Goal: Entertainment & Leisure: Consume media (video, audio)

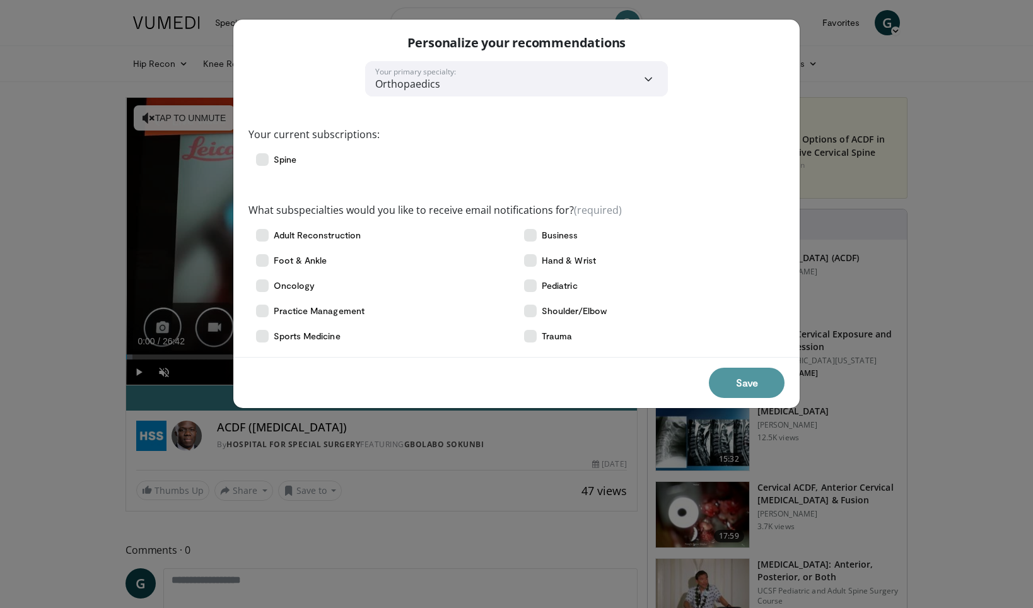
click at [734, 375] on button "Save" at bounding box center [747, 383] width 76 height 30
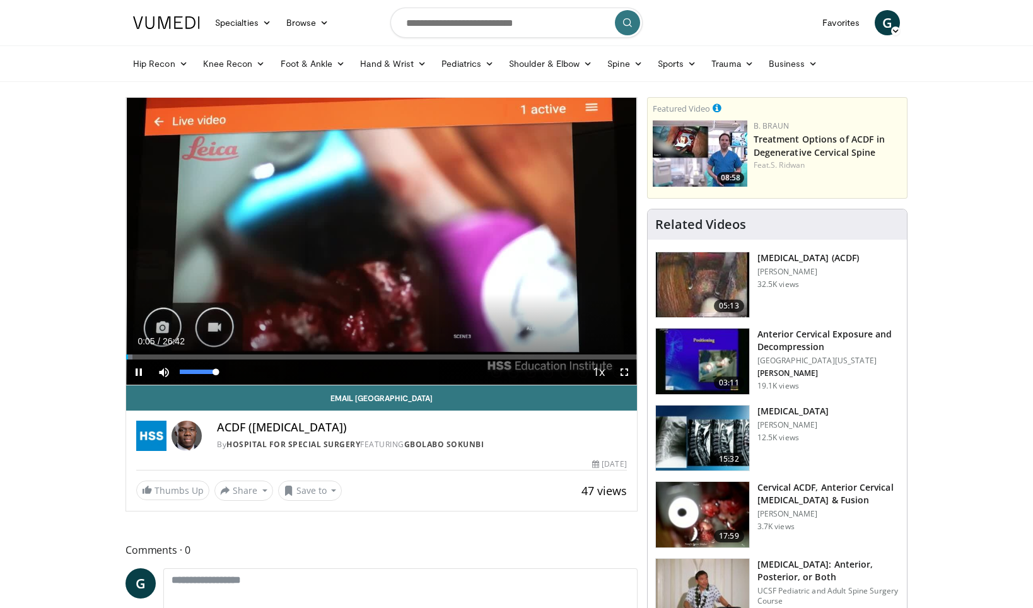
drag, startPoint x: 180, startPoint y: 373, endPoint x: 224, endPoint y: 375, distance: 44.2
click at [224, 375] on div "Mute 100%" at bounding box center [195, 372] width 88 height 25
click at [341, 357] on div "Progress Bar" at bounding box center [341, 356] width 1 height 5
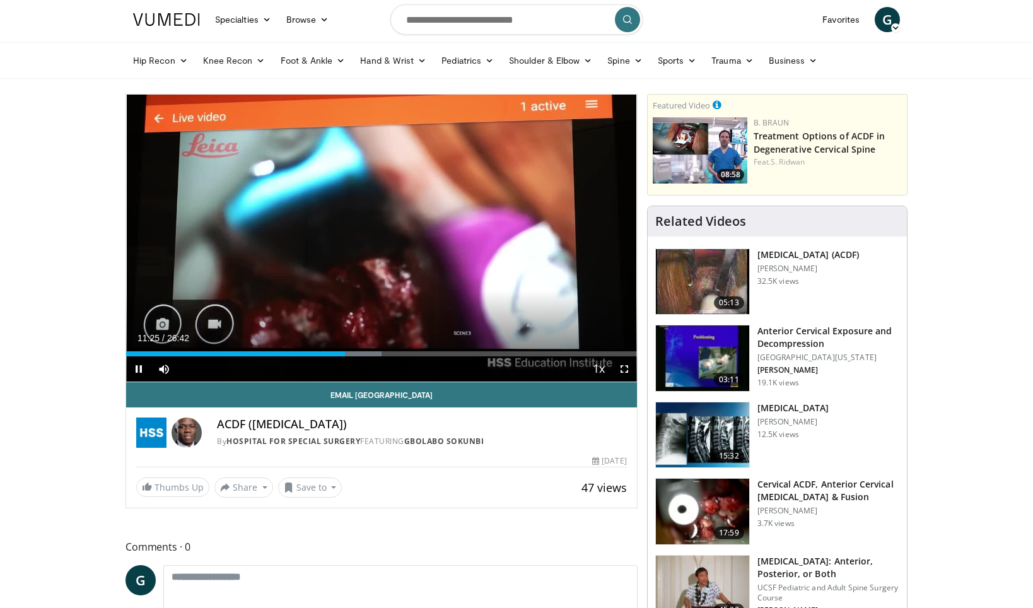
click at [324, 356] on div "Current Time 11:25 / Duration 26:42 Pause Skip Backward Skip Forward Mute 100% …" at bounding box center [381, 368] width 511 height 25
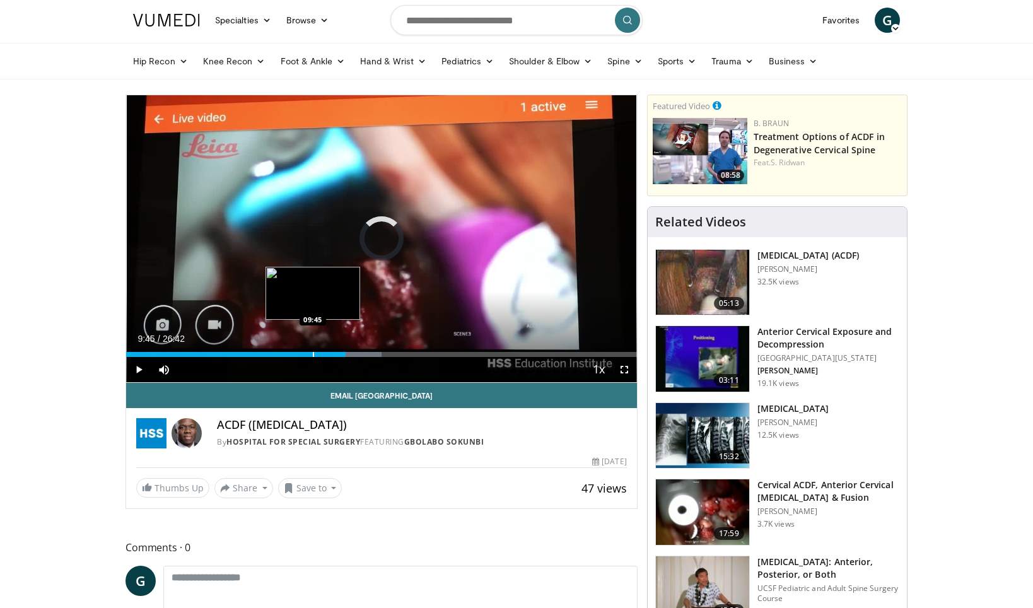
click at [313, 354] on div "Progress Bar" at bounding box center [313, 354] width 1 height 5
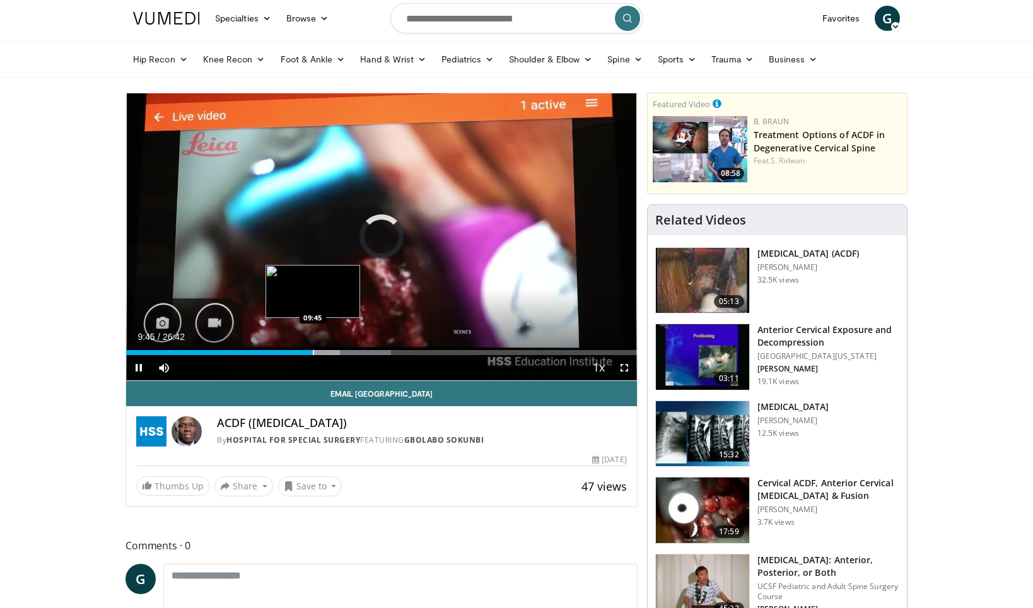
scroll to position [7, 0]
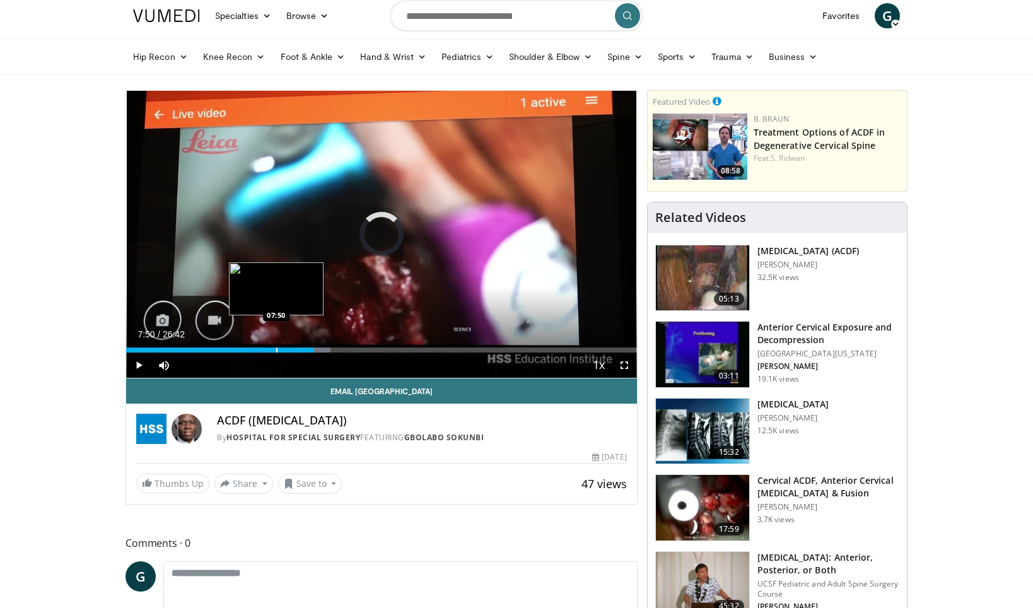
click at [276, 351] on div "Progress Bar" at bounding box center [276, 350] width 1 height 5
click at [244, 349] on div "Progress Bar" at bounding box center [244, 350] width 1 height 5
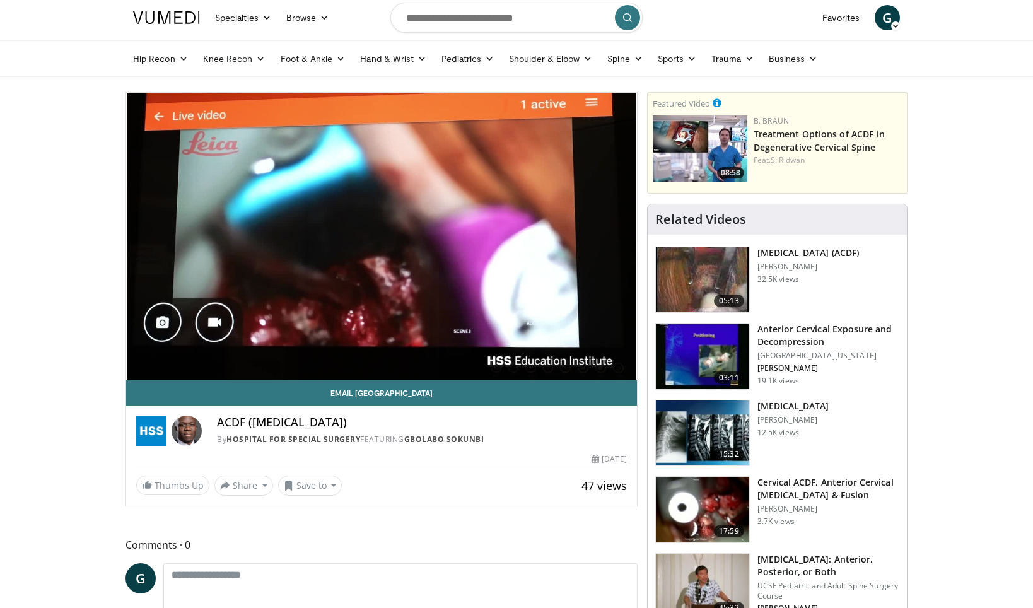
click at [131, 348] on video-js "**********" at bounding box center [381, 237] width 511 height 288
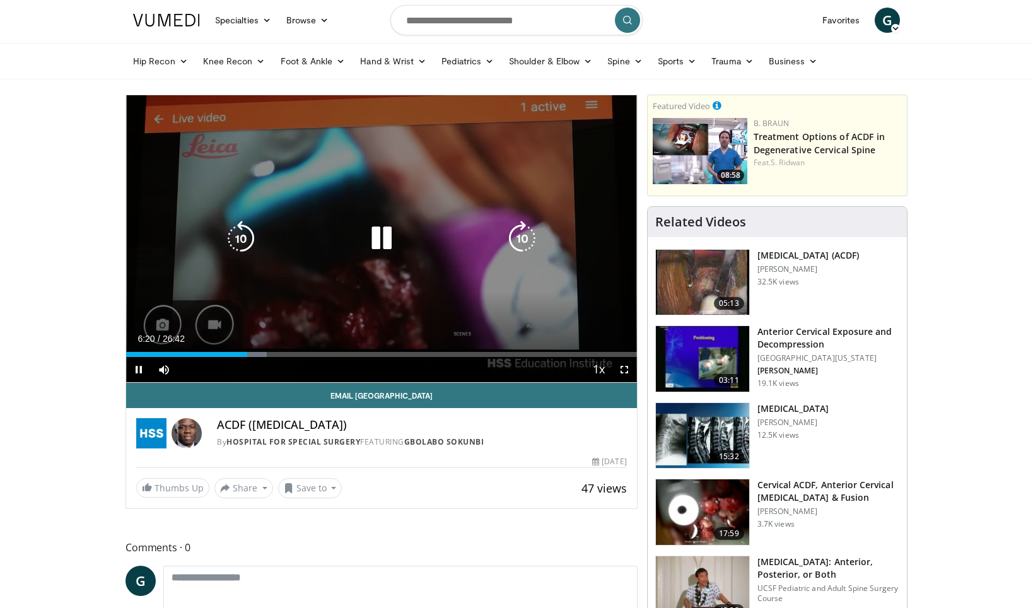
scroll to position [0, 1]
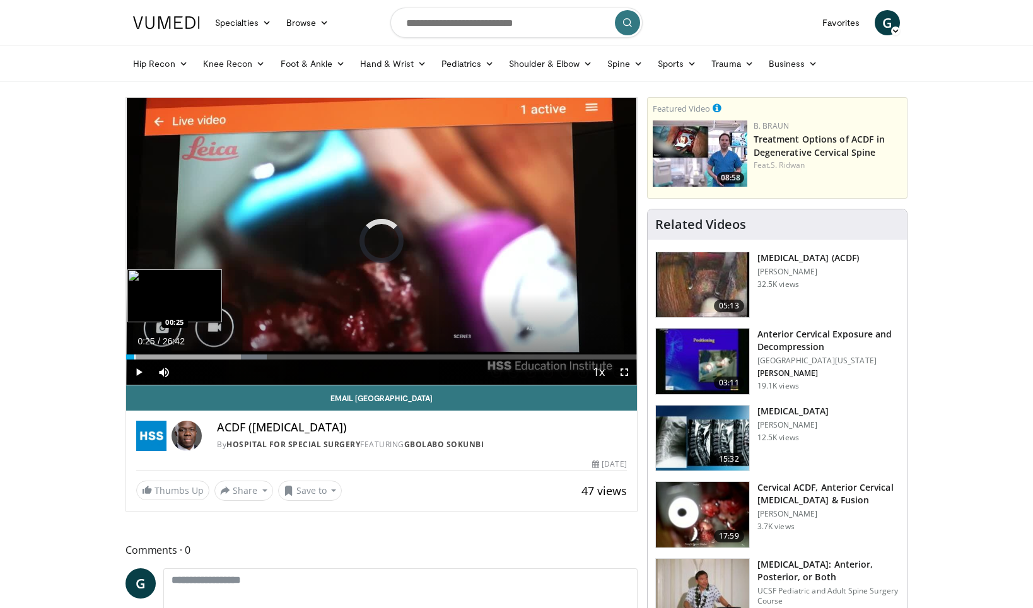
click at [134, 355] on div "Progress Bar" at bounding box center [134, 356] width 1 height 5
click at [141, 375] on span "Video Player" at bounding box center [138, 372] width 25 height 25
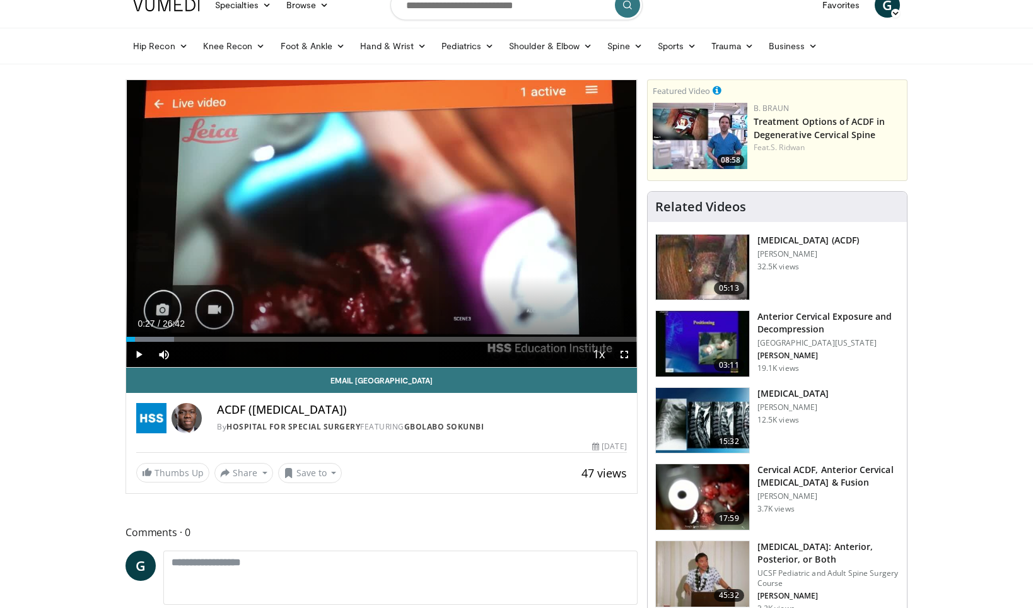
scroll to position [4, 0]
